Goal: Task Accomplishment & Management: Use online tool/utility

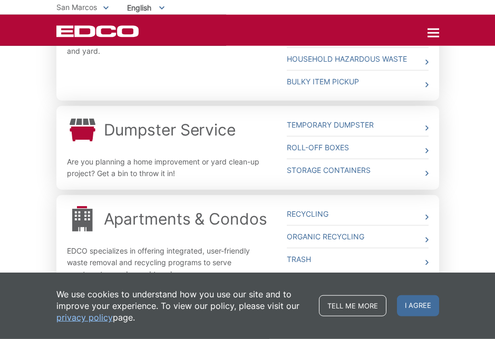
scroll to position [409, 0]
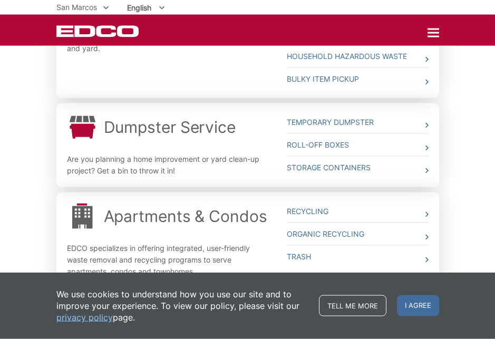
click at [25, 223] on div "Whether you need curbside pickup, a dumpster, a roll off box or a storage conta…" at bounding box center [247, 38] width 495 height 630
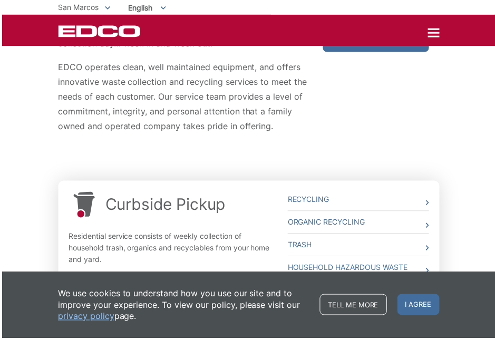
scroll to position [199, 0]
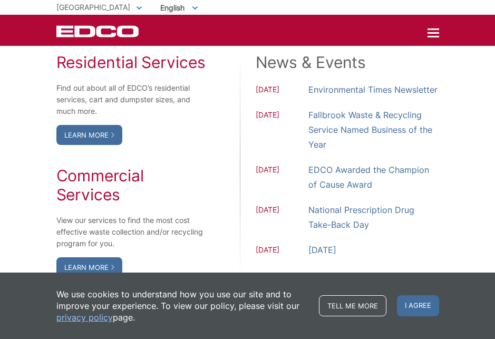
scroll to position [904, 0]
click at [90, 145] on link "Learn More" at bounding box center [89, 135] width 66 height 20
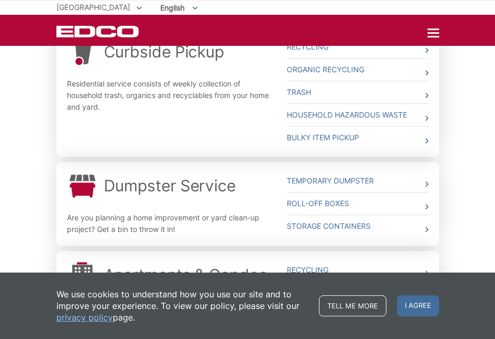
scroll to position [353, 0]
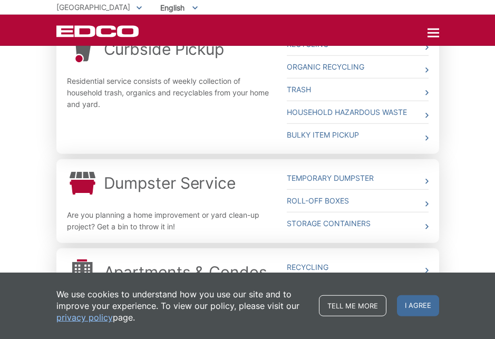
click at [216, 186] on link "Dumpster Service" at bounding box center [170, 183] width 132 height 19
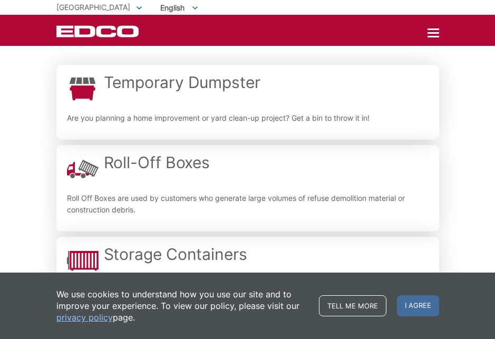
scroll to position [199, 0]
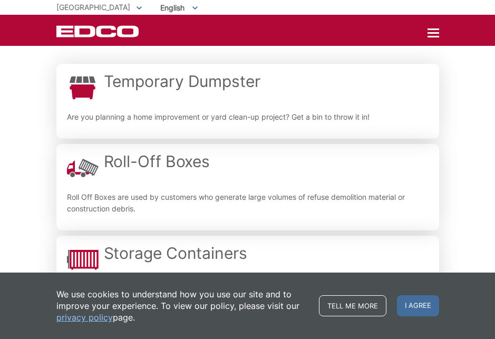
click at [203, 84] on h2 "Temporary Dumpster" at bounding box center [182, 81] width 157 height 19
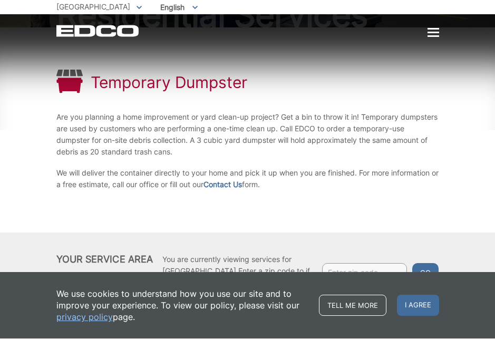
scroll to position [103, 0]
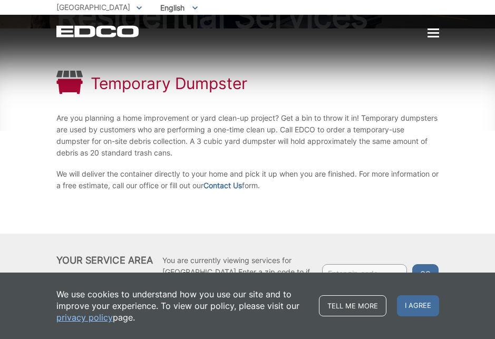
click at [242, 187] on link "Contact Us" at bounding box center [223, 186] width 38 height 12
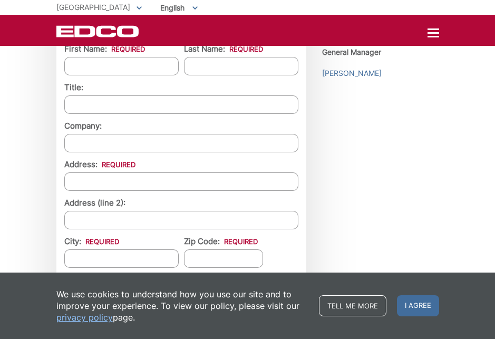
scroll to position [894, 0]
